Goal: Transaction & Acquisition: Purchase product/service

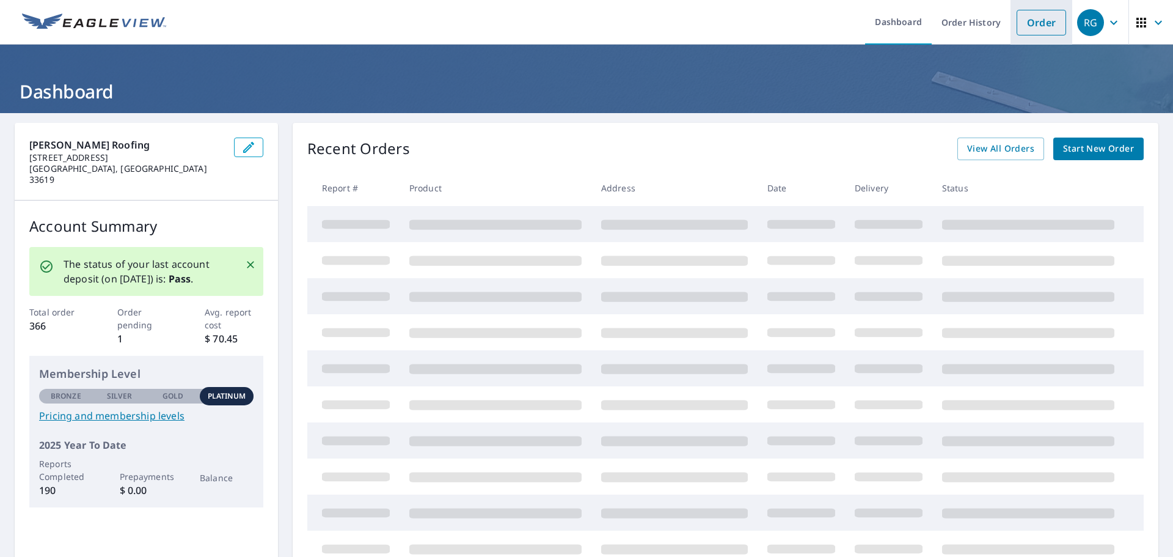
click at [1022, 23] on link "Order" at bounding box center [1041, 23] width 49 height 26
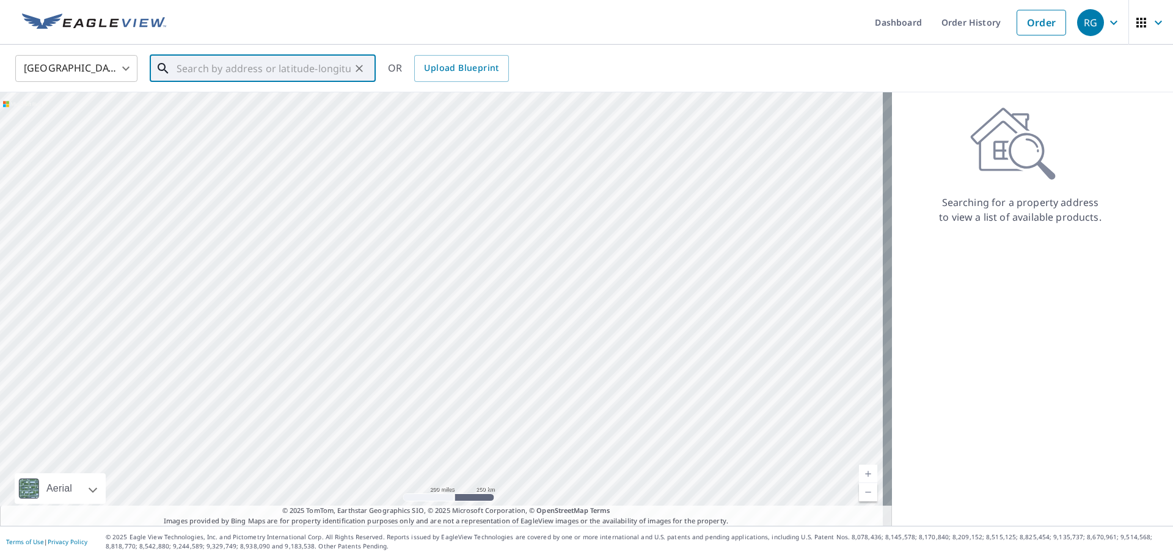
click at [331, 78] on input "text" at bounding box center [264, 68] width 174 height 34
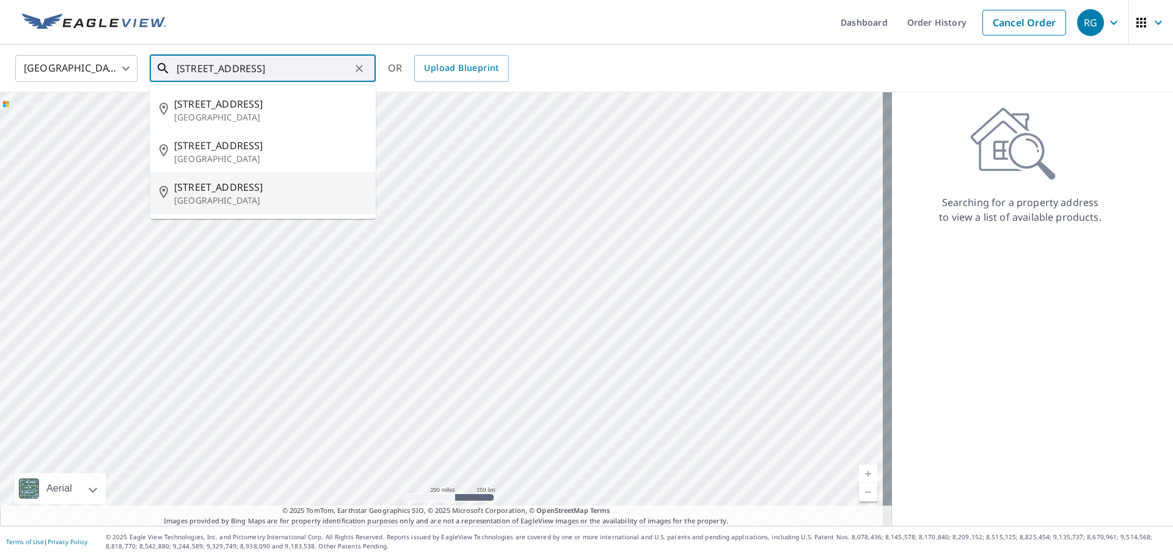
click at [295, 191] on span "[STREET_ADDRESS]" at bounding box center [270, 187] width 192 height 15
type input "[STREET_ADDRESS]"
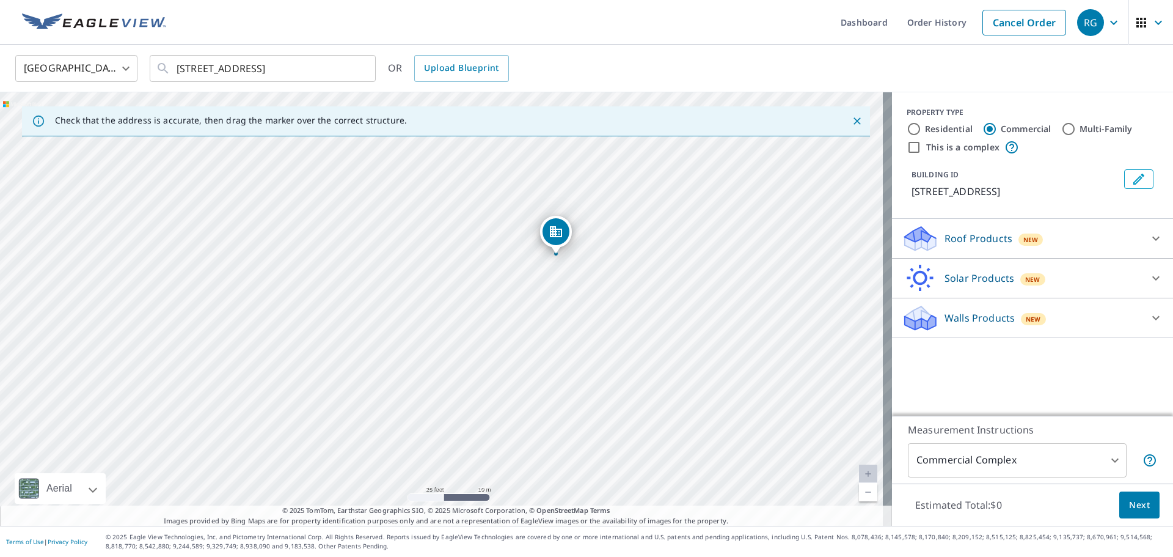
drag, startPoint x: 452, startPoint y: 308, endPoint x: 529, endPoint y: 203, distance: 130.2
drag, startPoint x: 668, startPoint y: 215, endPoint x: 670, endPoint y: 245, distance: 30.0
click at [670, 245] on div "[STREET_ADDRESS]" at bounding box center [446, 308] width 892 height 433
drag, startPoint x: 560, startPoint y: 263, endPoint x: 584, endPoint y: 263, distance: 23.8
click at [962, 246] on p "Roof Products" at bounding box center [979, 238] width 68 height 15
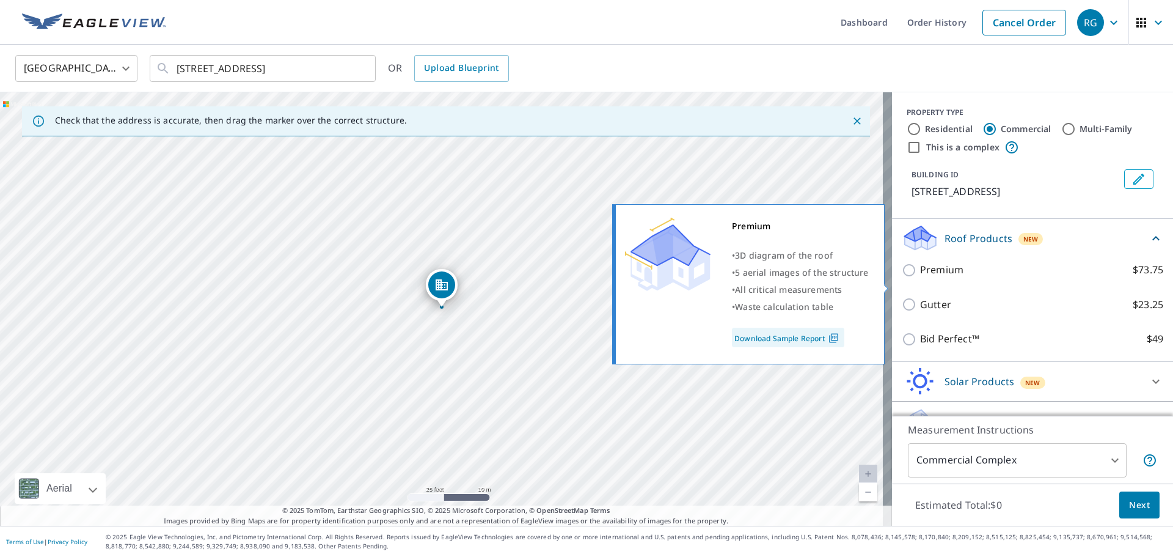
click at [902, 277] on input "Premium $73.75" at bounding box center [911, 270] width 18 height 15
checkbox input "true"
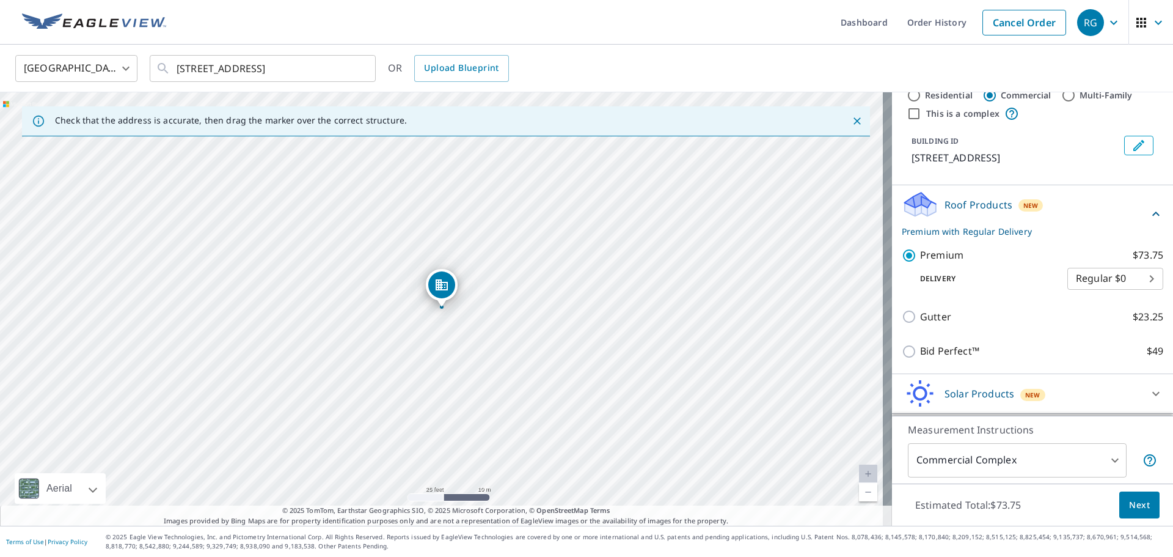
scroll to position [61, 0]
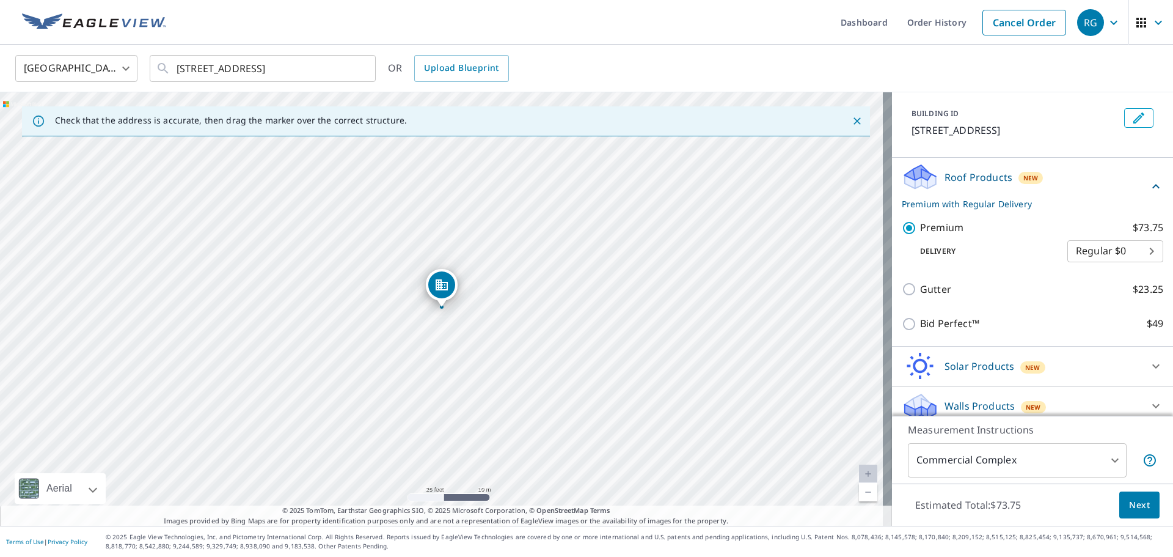
click at [1120, 504] on button "Next" at bounding box center [1140, 504] width 40 height 27
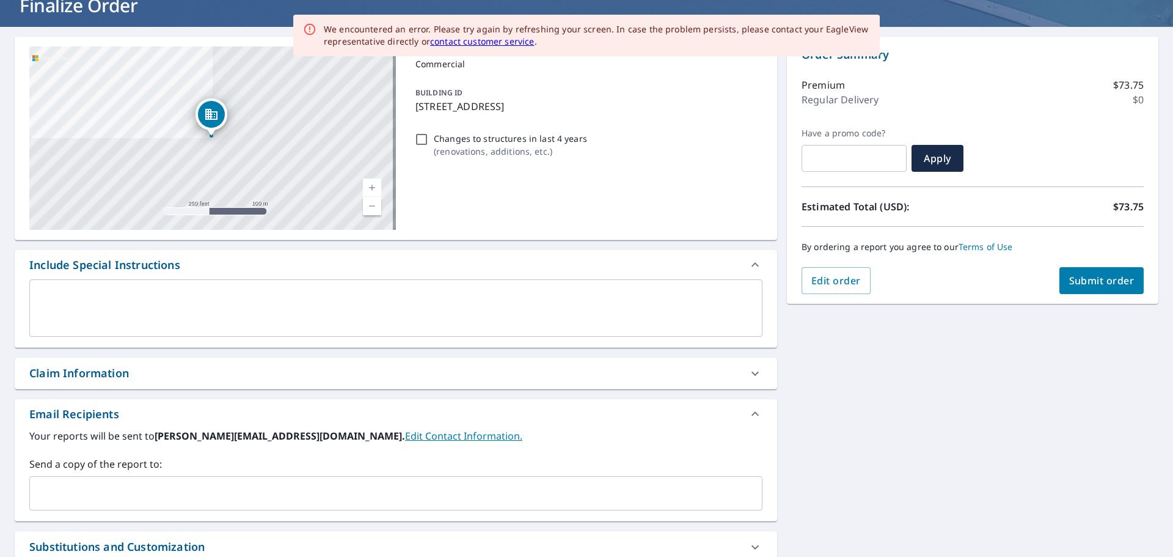
scroll to position [227, 0]
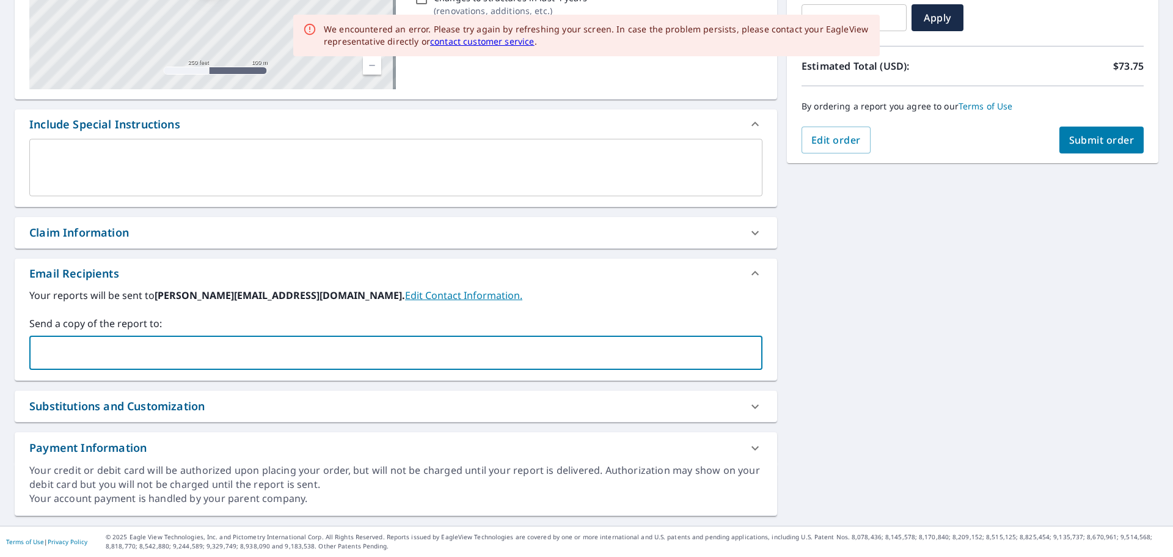
click at [214, 362] on input "text" at bounding box center [387, 352] width 704 height 23
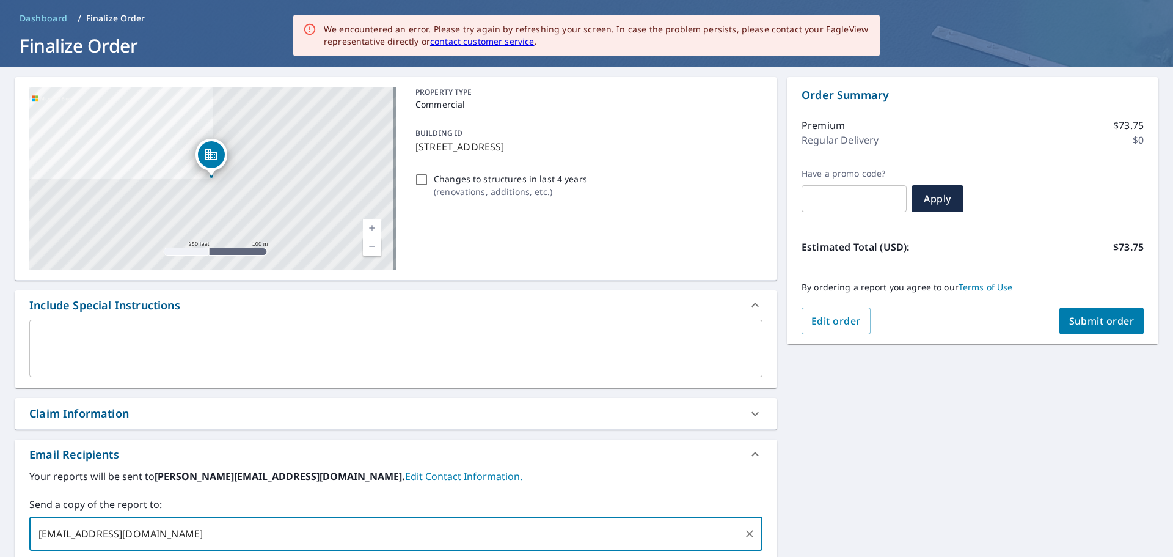
scroll to position [43, 0]
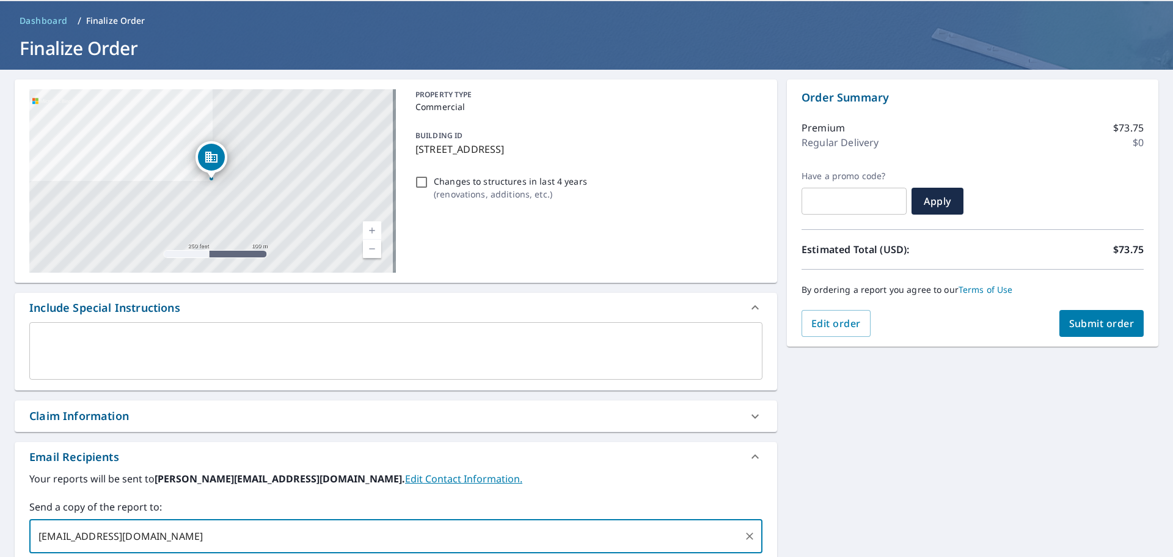
type input "[EMAIL_ADDRESS][DOMAIN_NAME]"
click at [1072, 324] on span "Submit order" at bounding box center [1101, 323] width 65 height 13
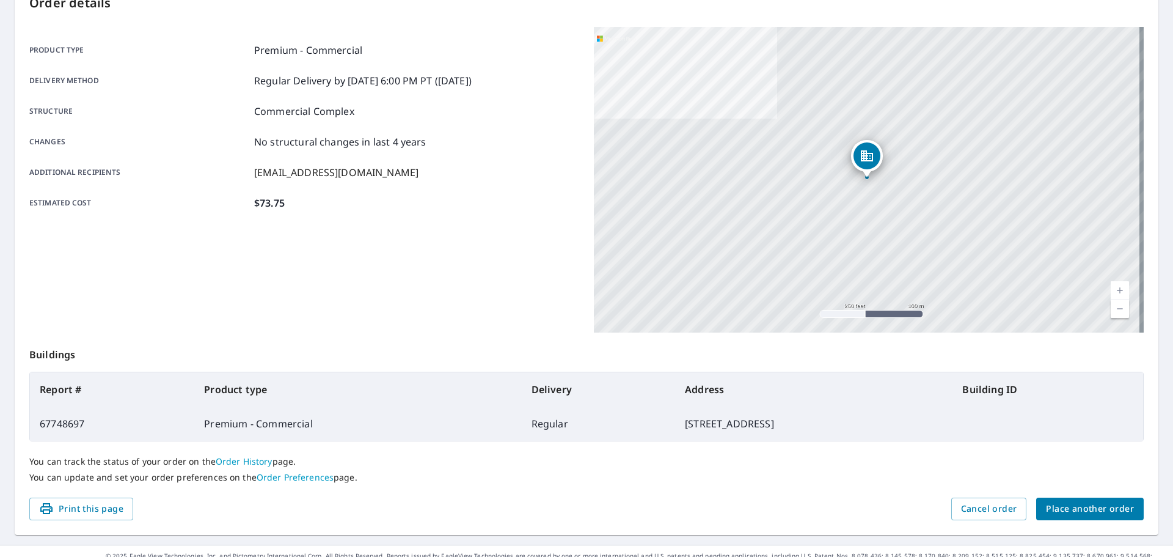
scroll to position [163, 0]
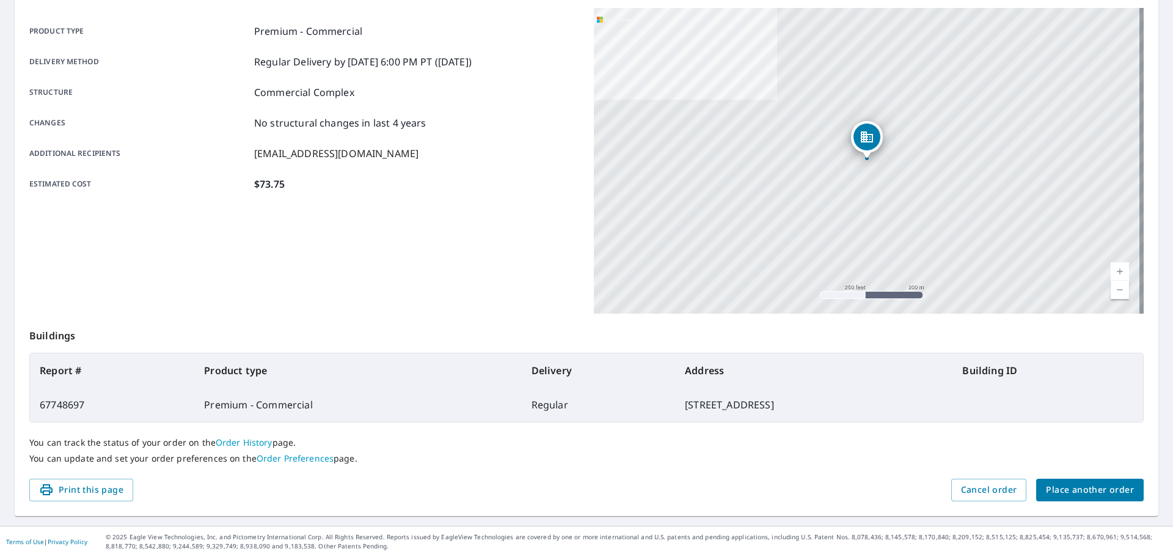
click at [1091, 491] on span "Place another order" at bounding box center [1090, 489] width 88 height 15
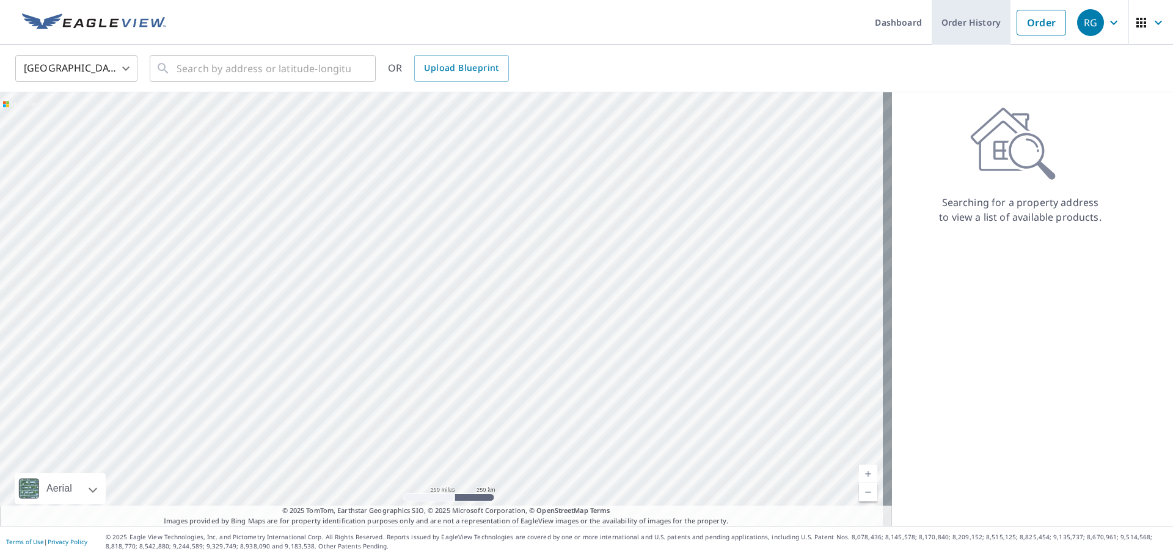
click at [975, 18] on link "Order History" at bounding box center [971, 22] width 79 height 45
